Goal: Task Accomplishment & Management: Use online tool/utility

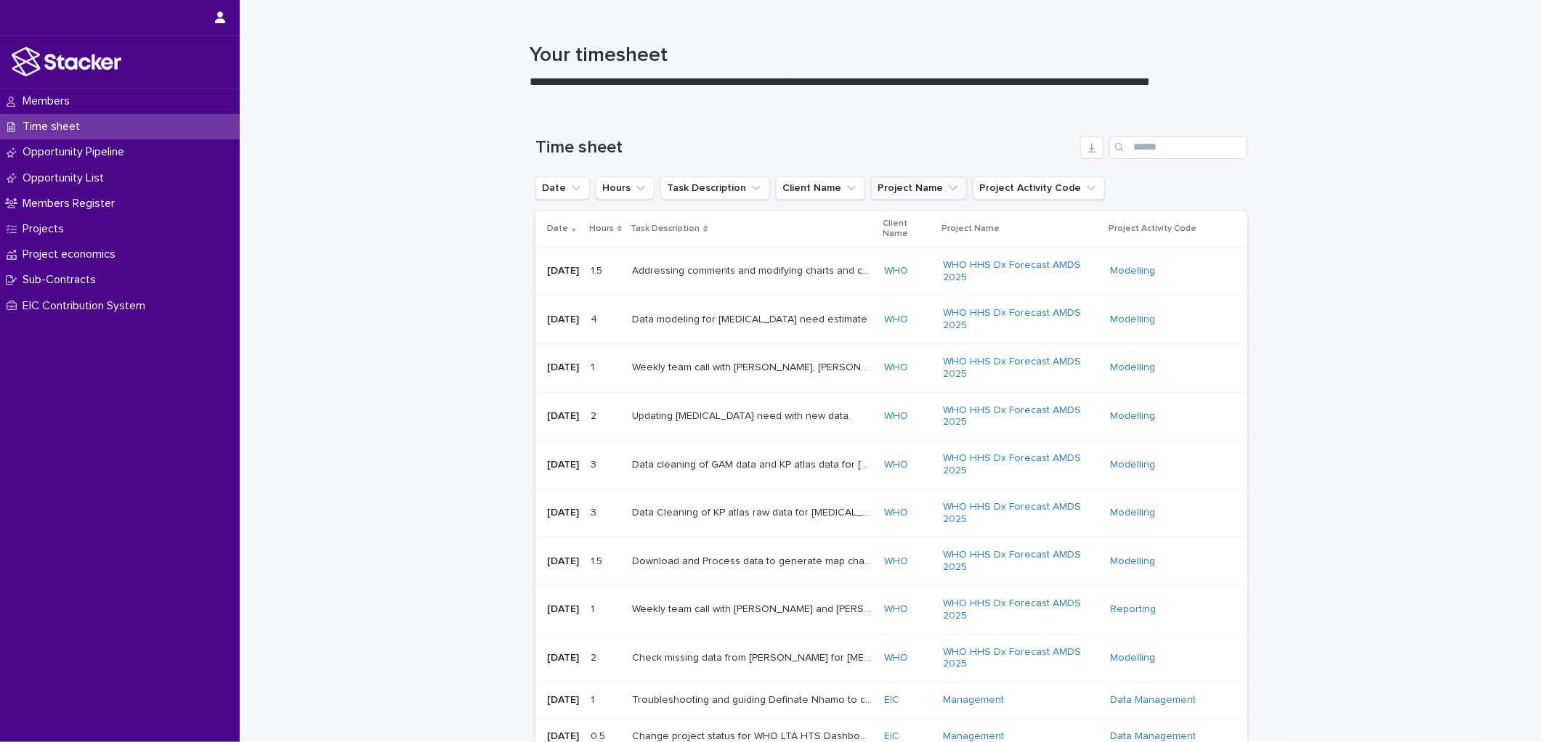
click at [946, 192] on icon "Project Name" at bounding box center [953, 188] width 15 height 15
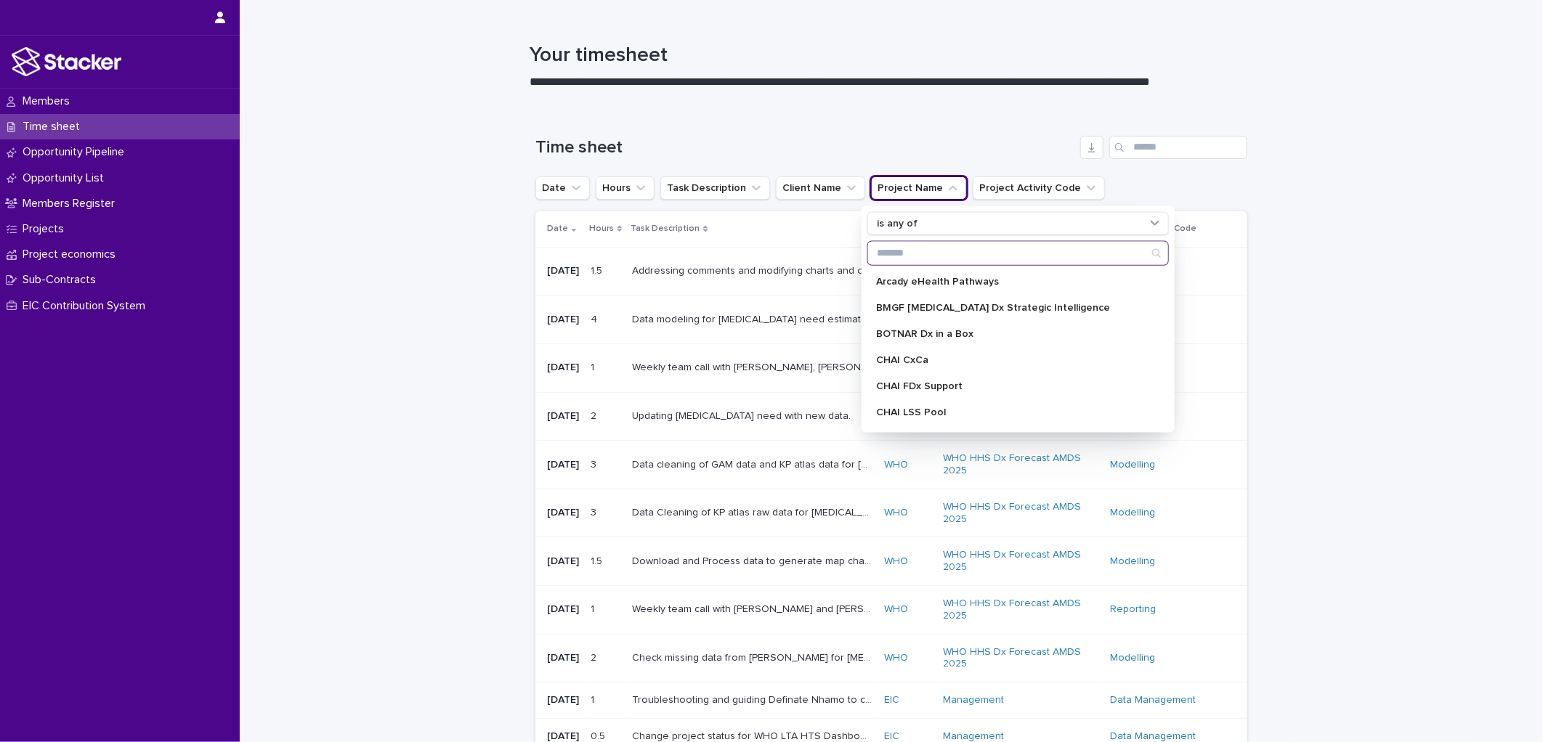
click at [936, 256] on input "Search" at bounding box center [1018, 253] width 300 height 23
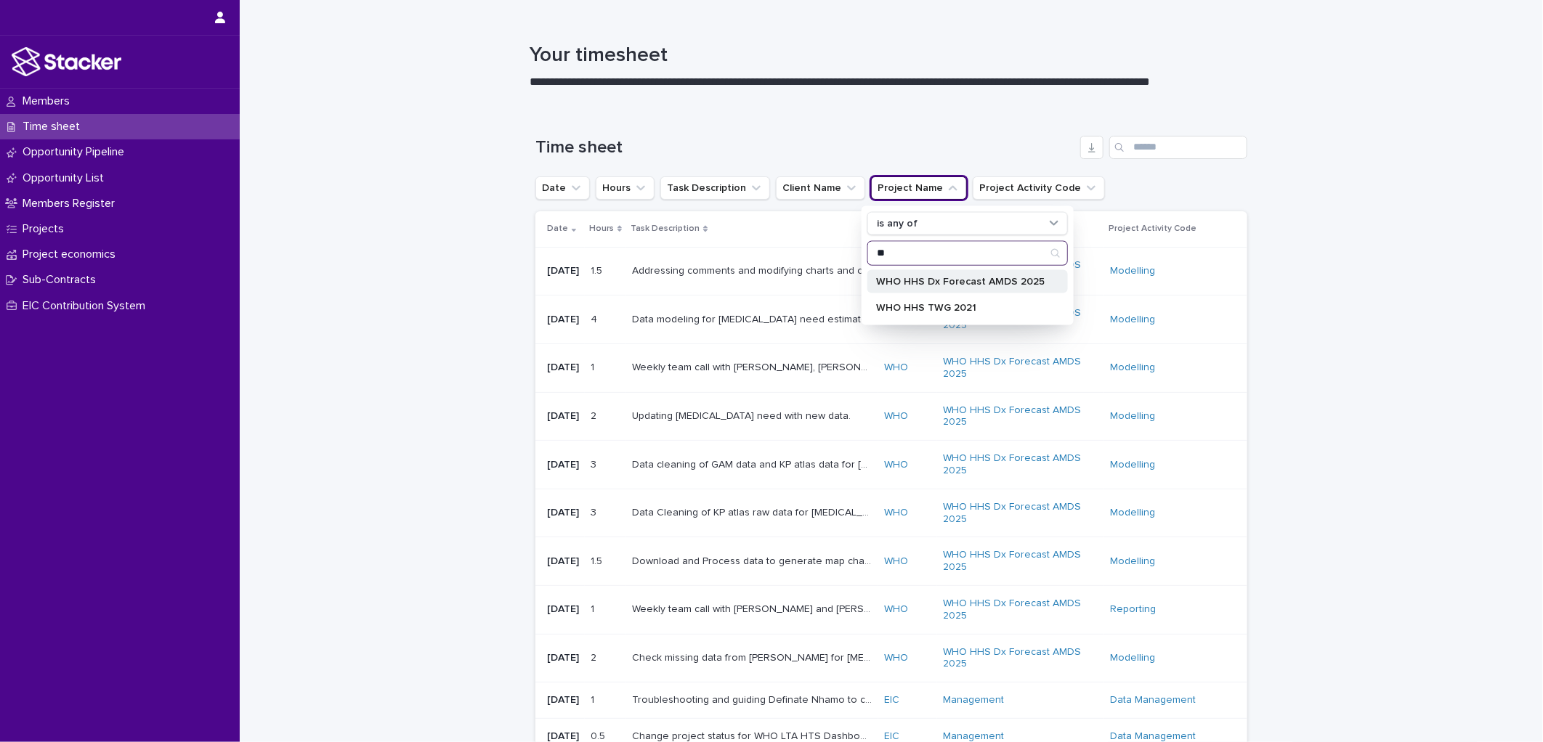
type input "**"
click at [958, 286] on p "WHO HHS Dx Forecast AMDS 2025" at bounding box center [960, 282] width 169 height 10
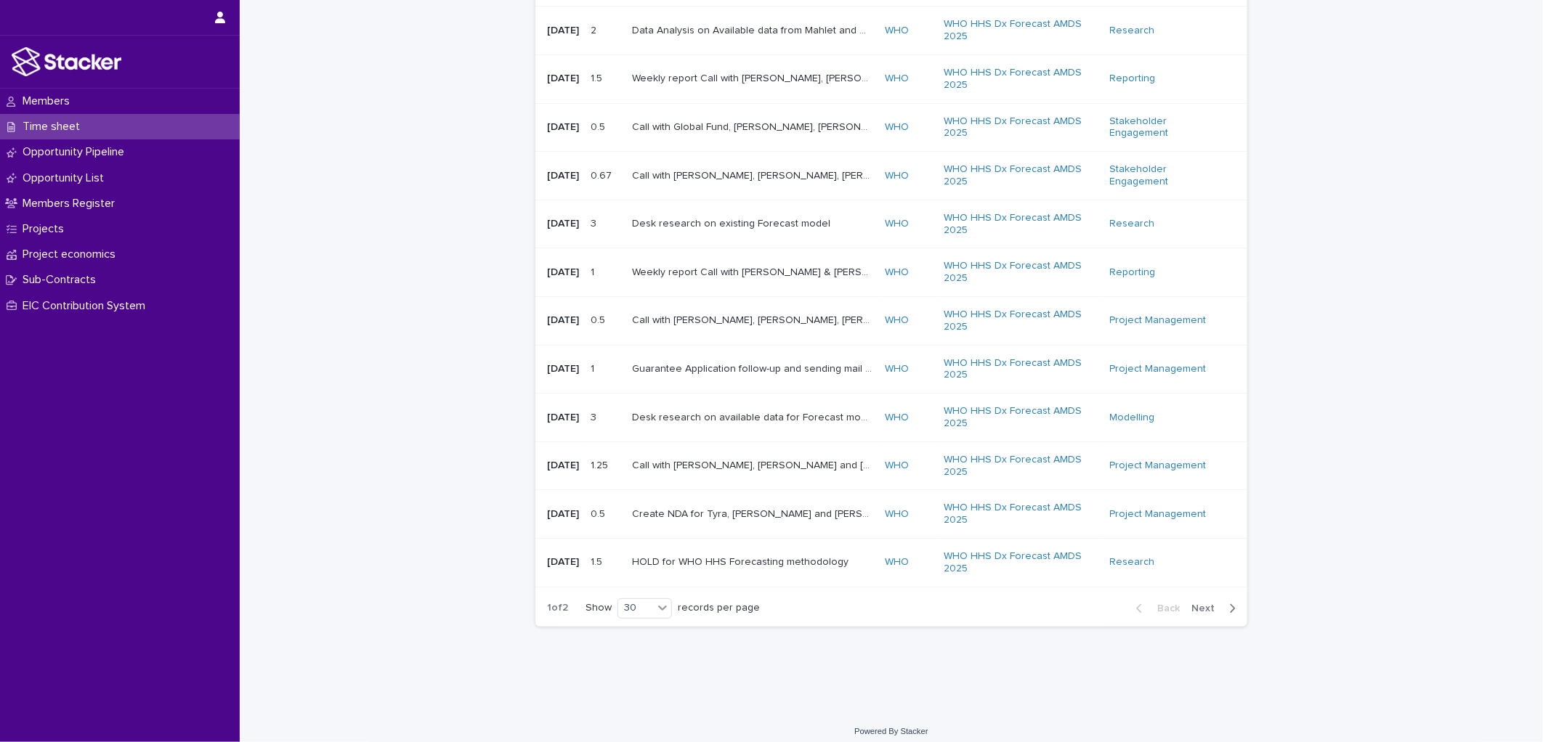
scroll to position [1151, 0]
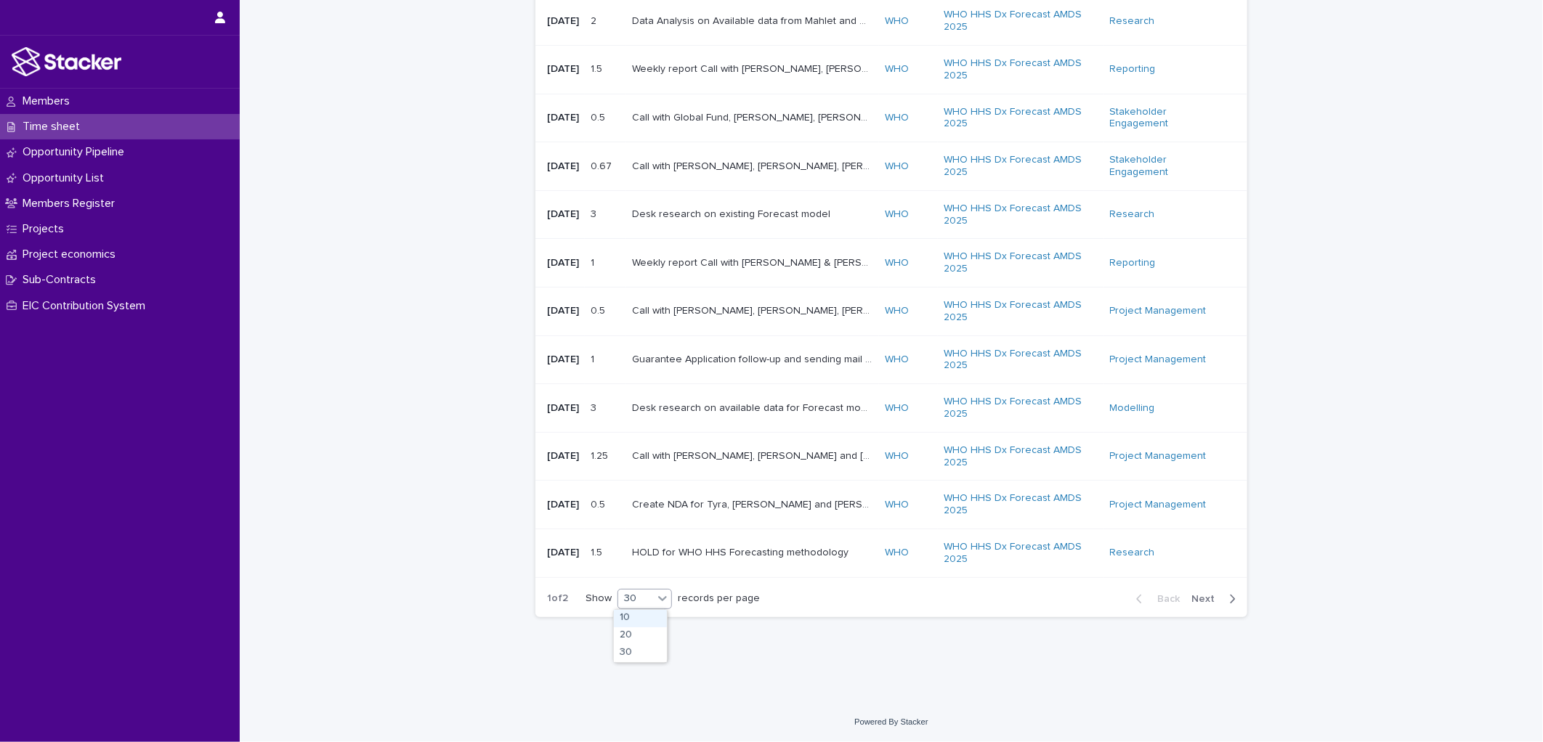
click at [664, 594] on icon at bounding box center [662, 598] width 15 height 15
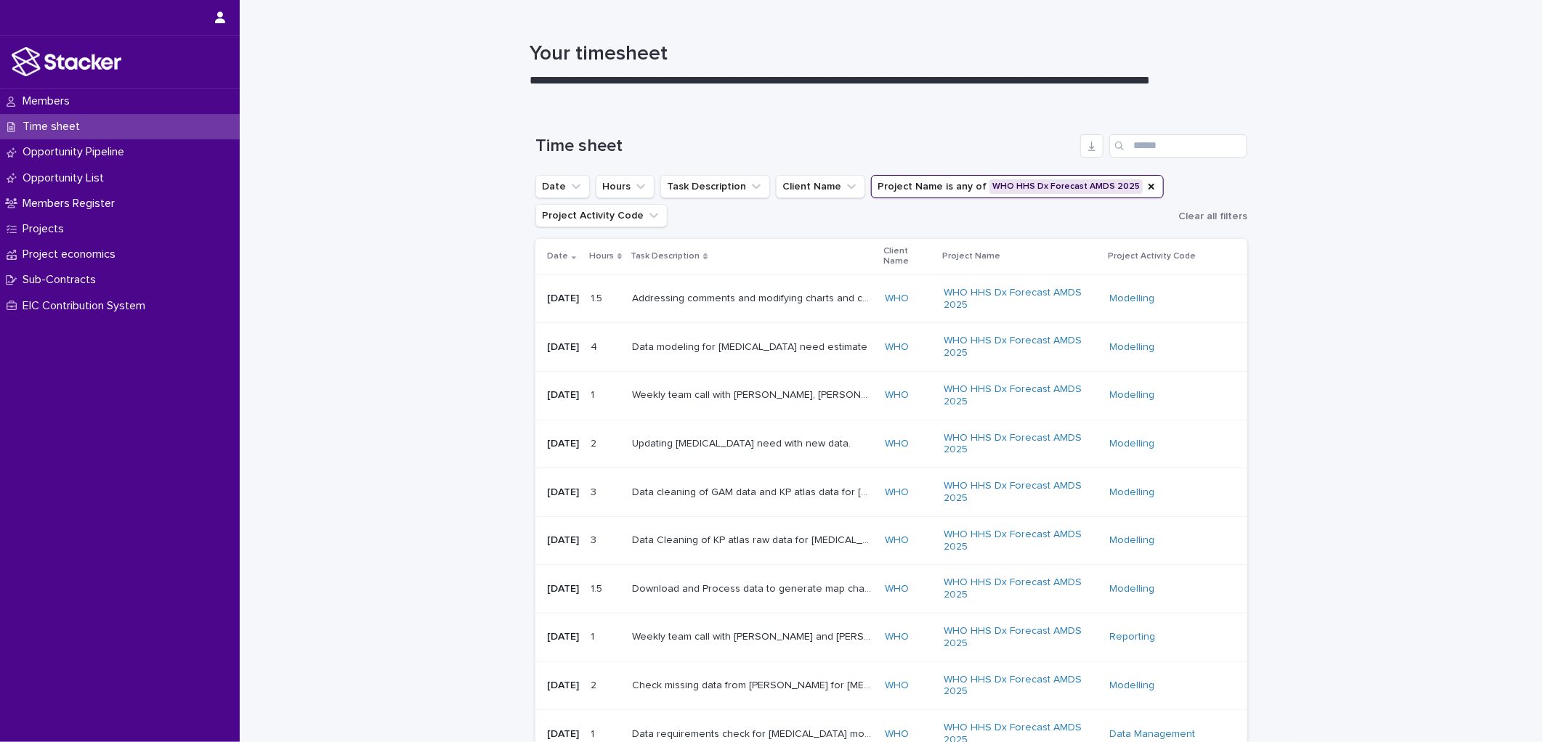
scroll to position [0, 0]
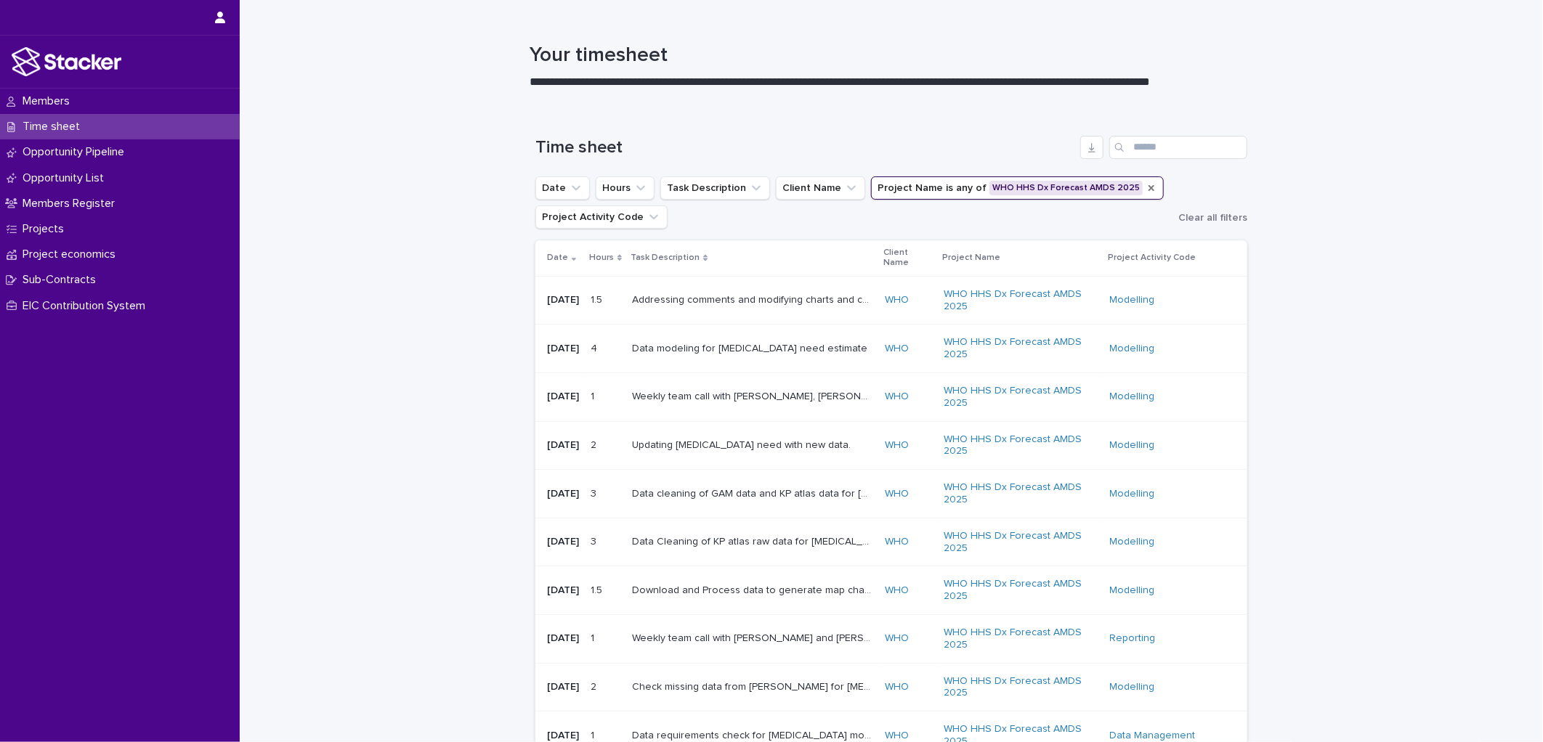
click at [1149, 190] on icon "Project Name" at bounding box center [1152, 188] width 6 height 6
